Goal: Transaction & Acquisition: Purchase product/service

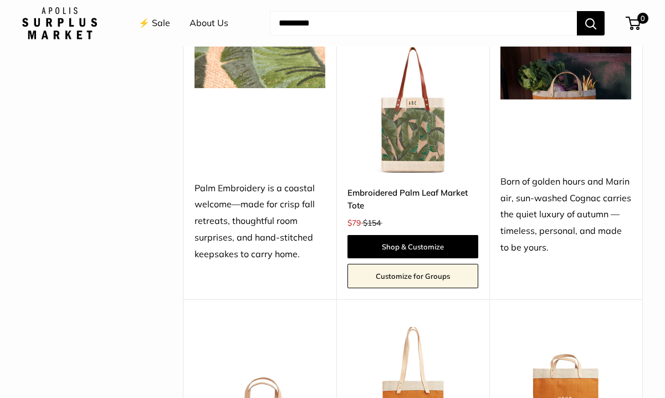
scroll to position [763, 0]
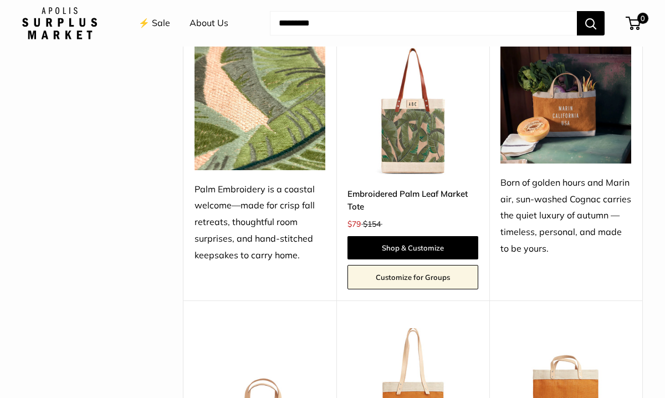
click at [571, 117] on img at bounding box center [565, 103] width 131 height 117
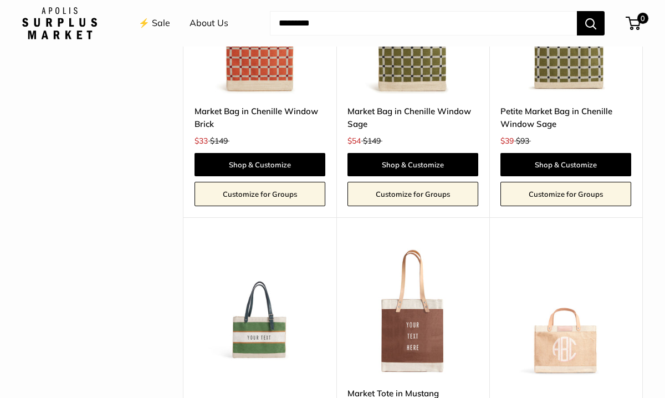
scroll to position [2076, 0]
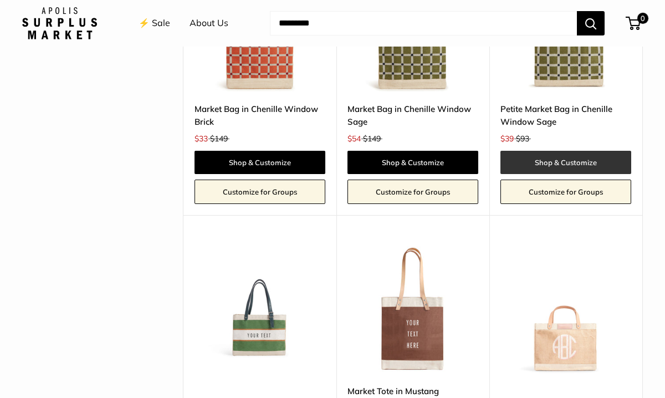
click at [564, 151] on link "Shop & Customize" at bounding box center [565, 162] width 131 height 23
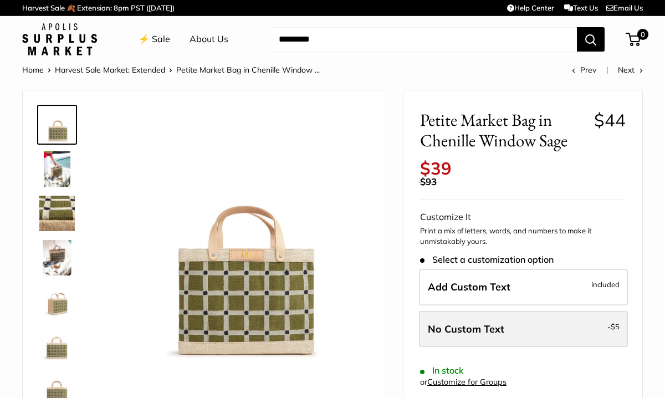
click at [543, 331] on label "No Custom Text - $5" at bounding box center [523, 329] width 209 height 37
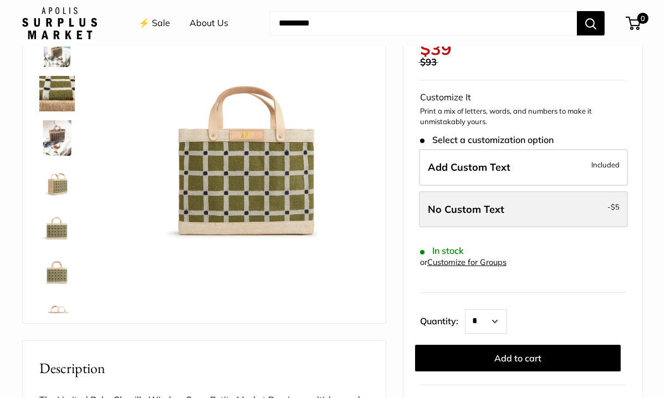
scroll to position [120, 0]
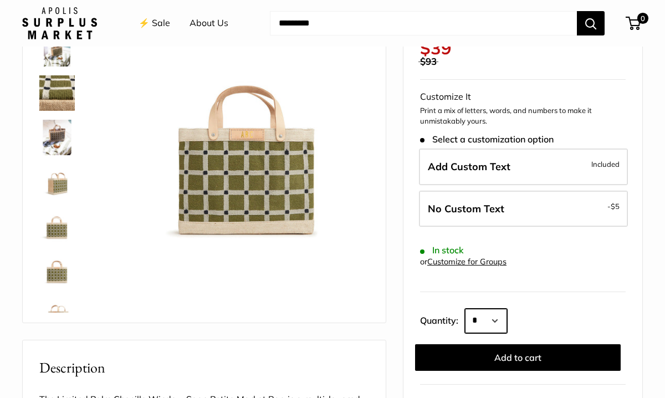
click at [503, 321] on select "* * * * * * * * * *** *** *** *** *** *** *** *** *** *** *** *** *** *** *** *…" at bounding box center [486, 321] width 42 height 24
select select "*"
click at [465, 309] on select "* * * * * * * * * *** *** *** *** *** *** *** *** *** *** *** *** *** *** *** *…" at bounding box center [486, 321] width 42 height 24
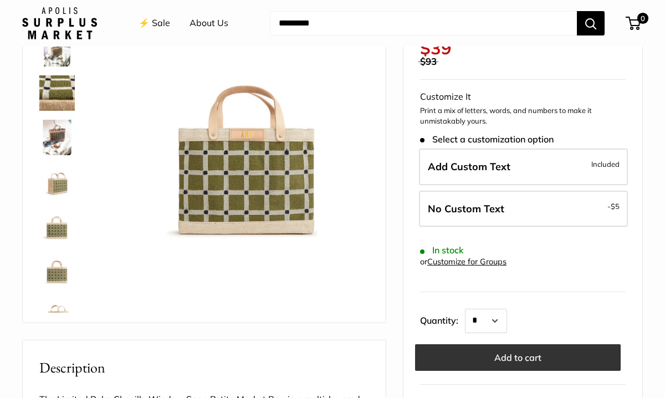
click at [513, 357] on button "Add to cart" at bounding box center [517, 357] width 205 height 27
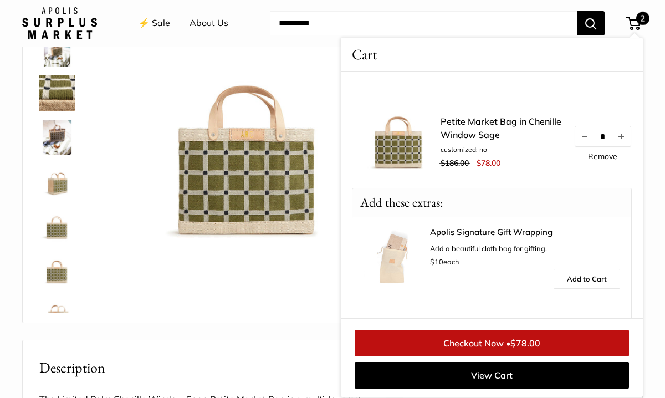
click at [311, 101] on img at bounding box center [240, 116] width 258 height 258
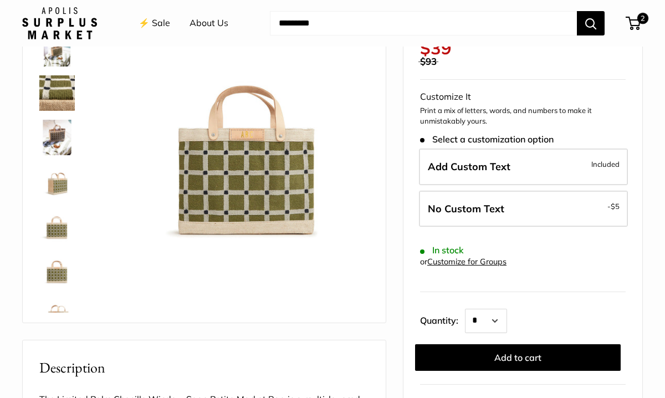
scroll to position [110, 0]
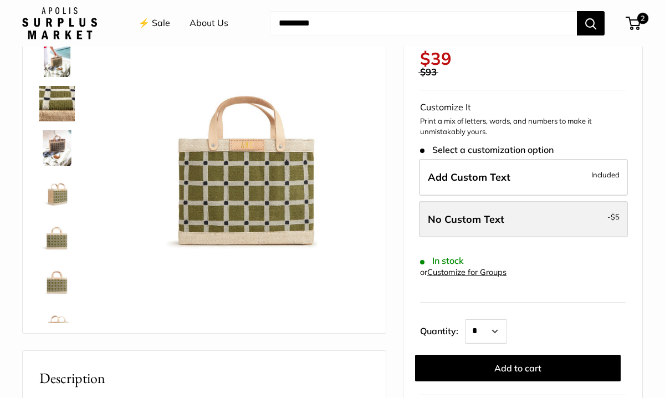
click at [489, 220] on span "No Custom Text" at bounding box center [466, 219] width 76 height 13
click at [438, 215] on span "No Custom Text" at bounding box center [466, 219] width 76 height 13
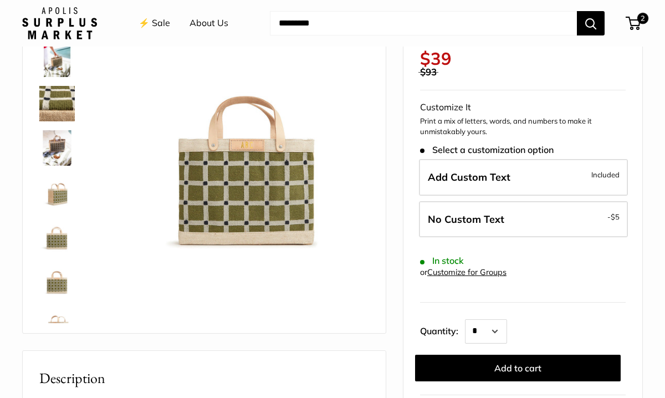
scroll to position [120, 0]
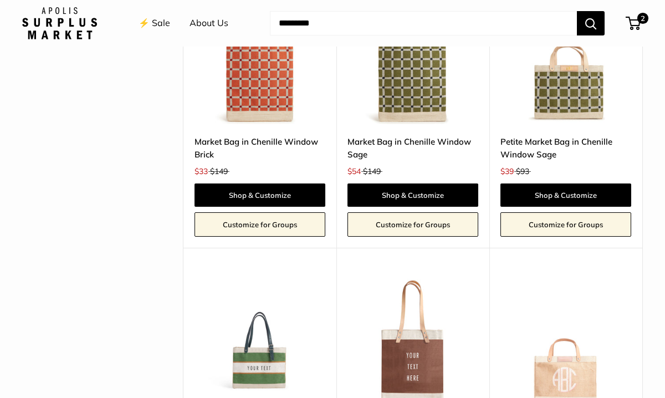
scroll to position [2059, 0]
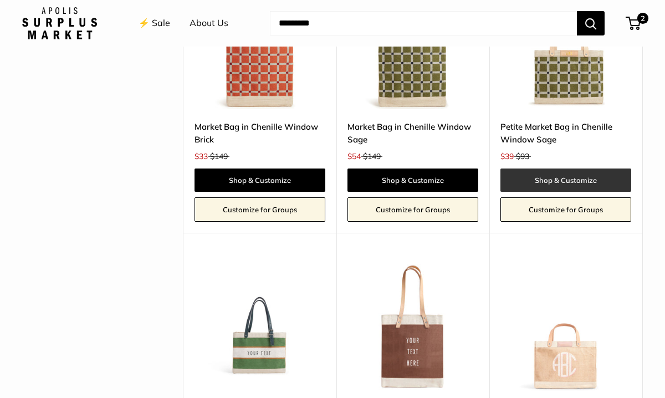
click at [582, 168] on link "Shop & Customize" at bounding box center [565, 179] width 131 height 23
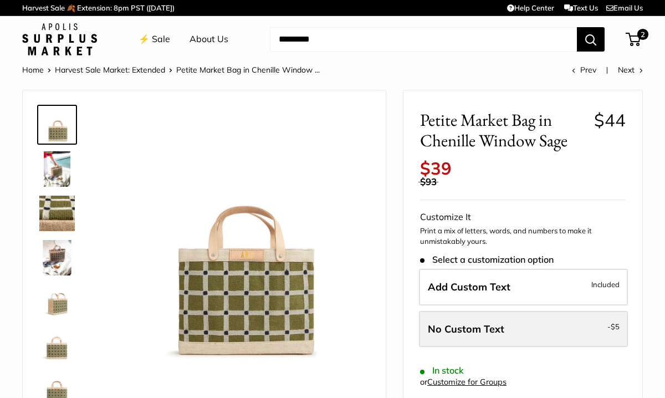
click at [462, 326] on span "No Custom Text" at bounding box center [466, 328] width 76 height 13
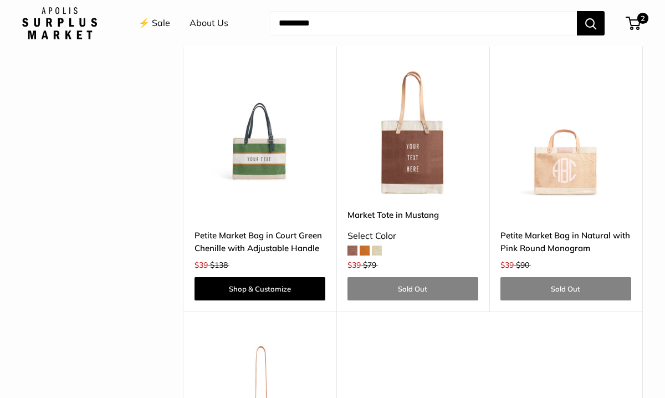
scroll to position [2254, 0]
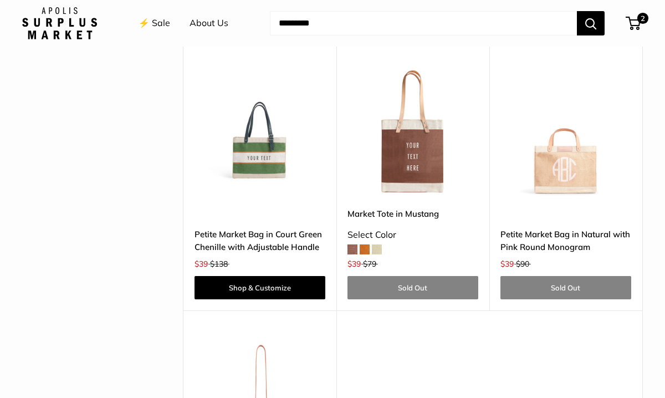
click at [0, 0] on img at bounding box center [0, 0] width 0 height 0
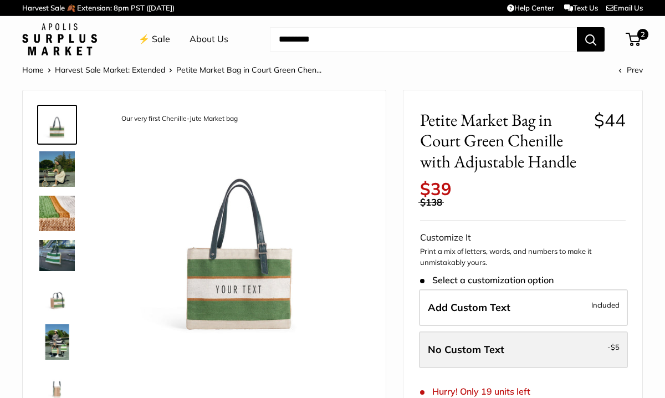
click at [463, 346] on span "No Custom Text" at bounding box center [466, 349] width 76 height 13
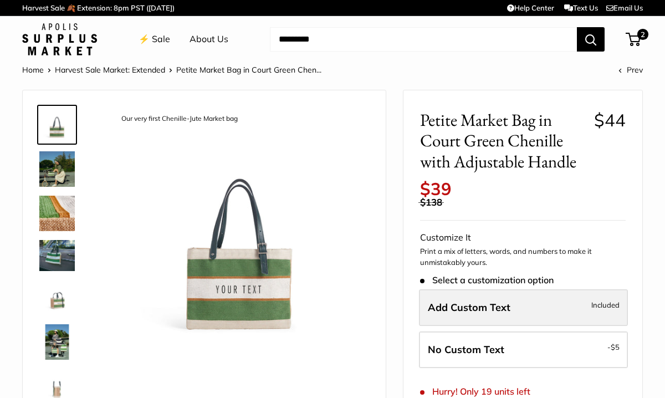
click at [467, 305] on span "Add Custom Text" at bounding box center [469, 307] width 83 height 13
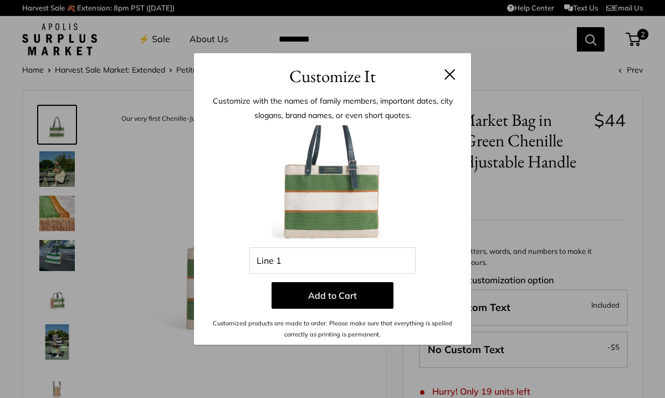
click at [449, 74] on button at bounding box center [449, 74] width 11 height 11
